Goal: Transaction & Acquisition: Purchase product/service

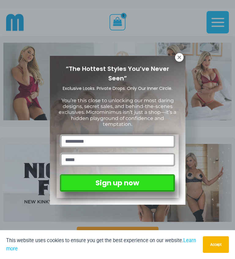
click at [183, 56] on button at bounding box center [179, 57] width 9 height 9
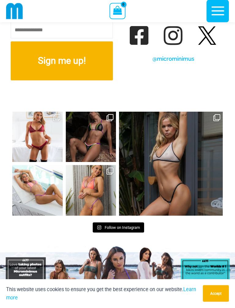
scroll to position [3016, 0]
click at [87, 165] on link "Open" at bounding box center [91, 190] width 51 height 51
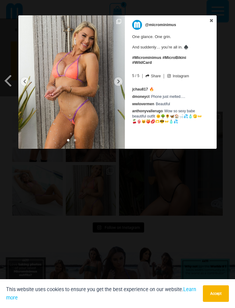
click at [120, 80] on icon at bounding box center [118, 81] width 5 height 5
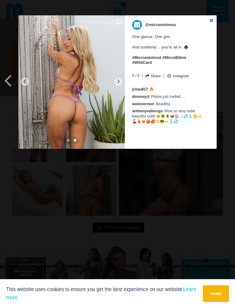
click at [120, 80] on icon at bounding box center [118, 81] width 5 height 5
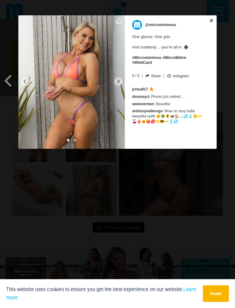
click at [122, 79] on div at bounding box center [118, 81] width 8 height 9
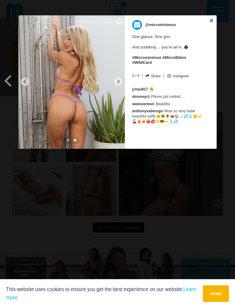
click at [216, 19] on link at bounding box center [211, 20] width 10 height 11
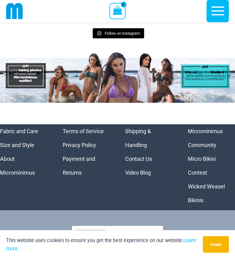
scroll to position [3211, 0]
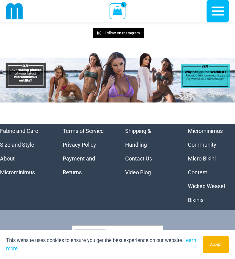
click at [224, 8] on icon "button" at bounding box center [218, 11] width 13 height 9
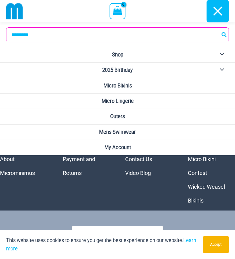
scroll to position [3212, 0]
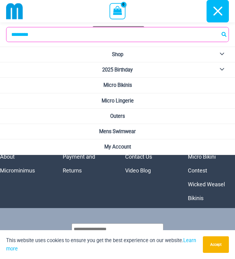
click at [226, 64] on button "Menu Toggle" at bounding box center [220, 69] width 17 height 15
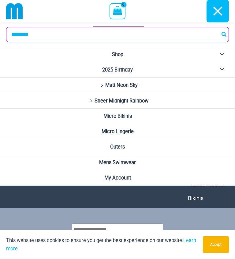
click at [132, 113] on span "Micro Bikinis" at bounding box center [118, 116] width 28 height 6
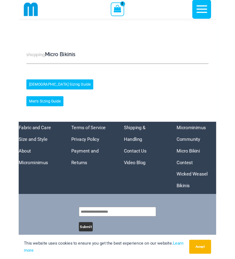
scroll to position [2162, 0]
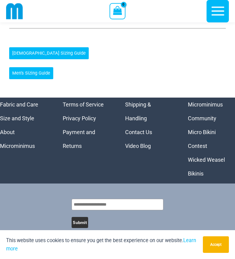
click at [204, 149] on link "Micro Bikini Contest" at bounding box center [202, 139] width 28 height 20
